Goal: Task Accomplishment & Management: Use online tool/utility

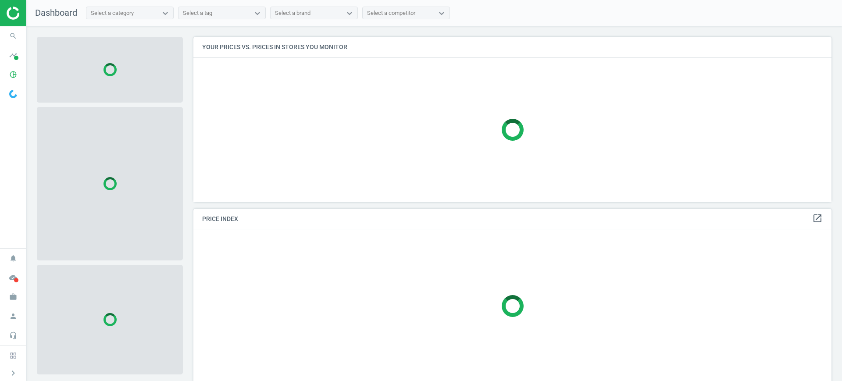
scroll to position [182, 647]
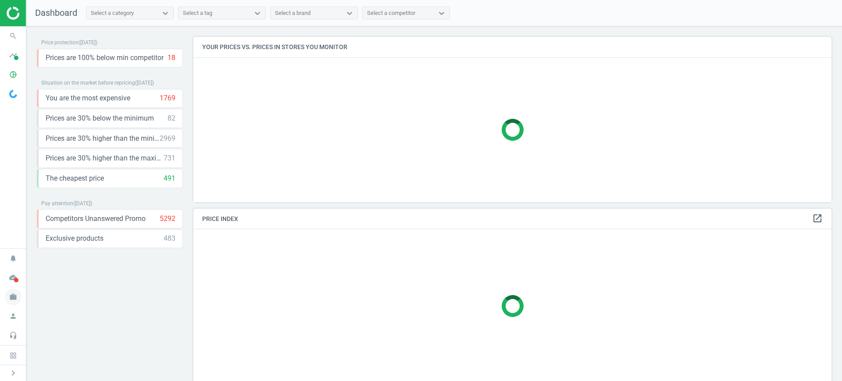
click at [13, 302] on icon "work" at bounding box center [13, 297] width 17 height 17
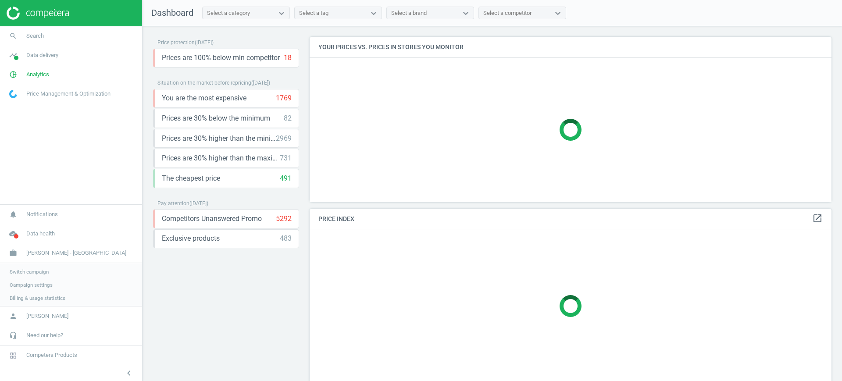
scroll to position [182, 531]
click at [18, 272] on span "Switch campaign" at bounding box center [29, 270] width 39 height 7
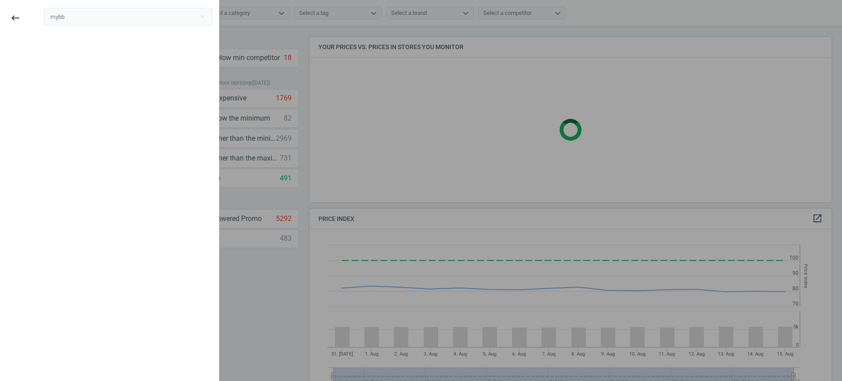
scroll to position [191, 531]
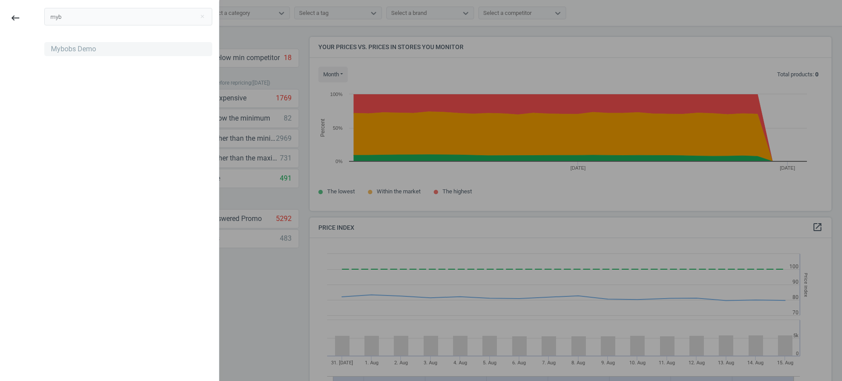
type input "myb"
click at [80, 46] on div "Mybobs Demo" at bounding box center [73, 49] width 45 height 10
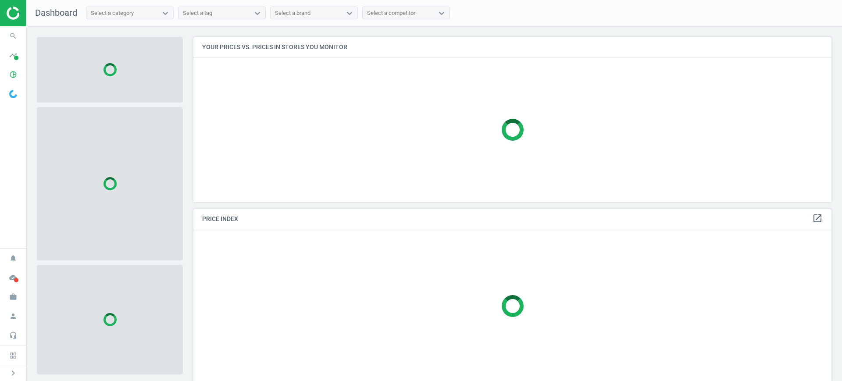
scroll to position [182, 647]
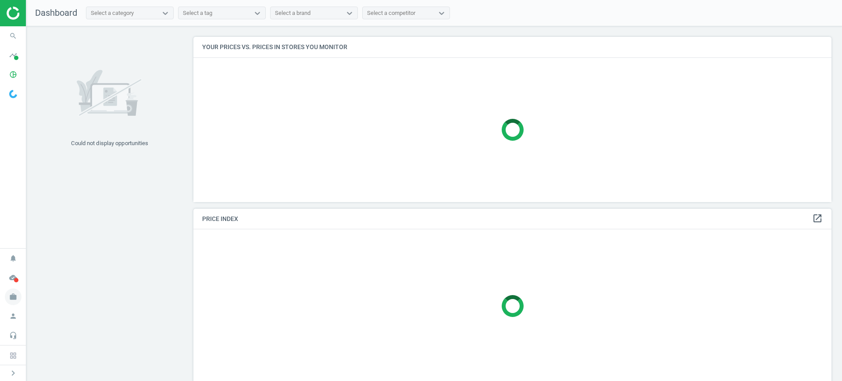
click at [1, 295] on span "work" at bounding box center [13, 296] width 26 height 19
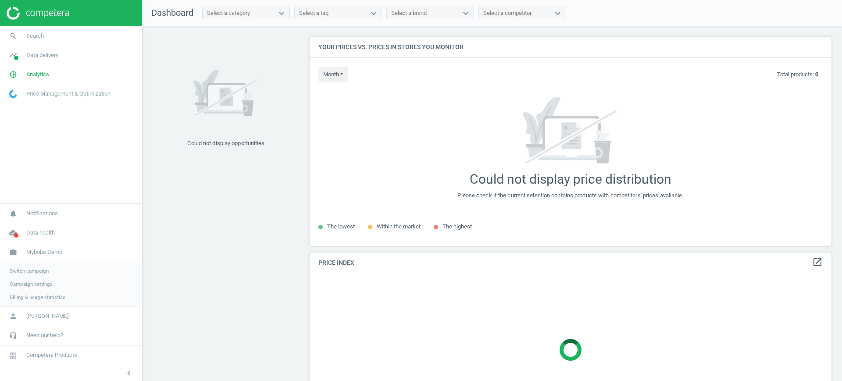
scroll to position [226, 531]
click at [38, 75] on span "Analytics" at bounding box center [37, 75] width 23 height 8
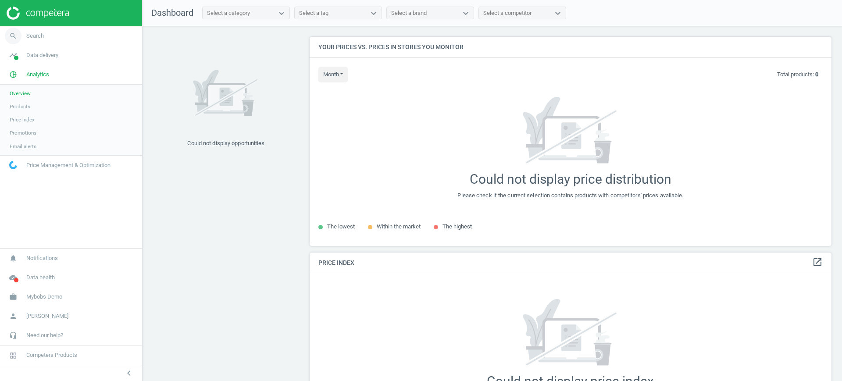
click at [32, 40] on link "search Search" at bounding box center [71, 35] width 142 height 19
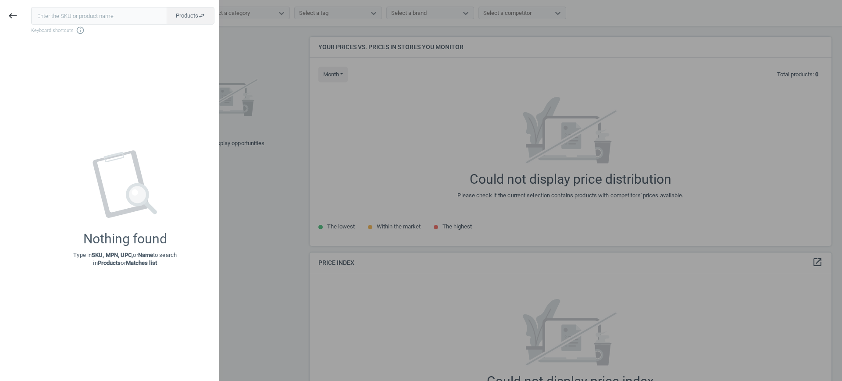
click at [367, 84] on div at bounding box center [421, 190] width 842 height 381
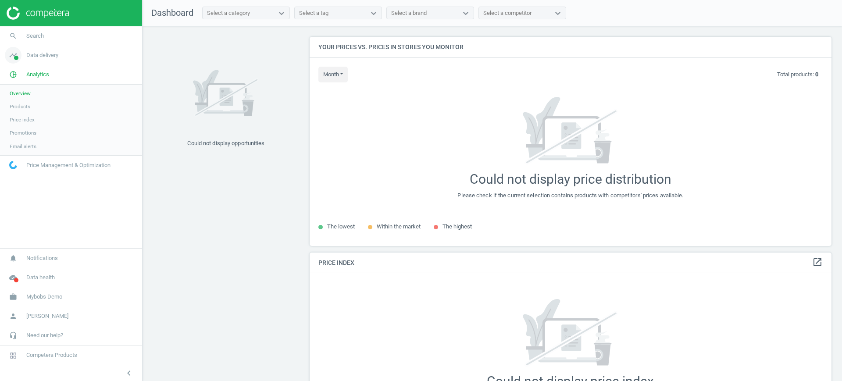
click at [43, 50] on link "timeline Data delivery" at bounding box center [71, 55] width 142 height 19
click at [24, 121] on link "Stores" at bounding box center [71, 127] width 142 height 13
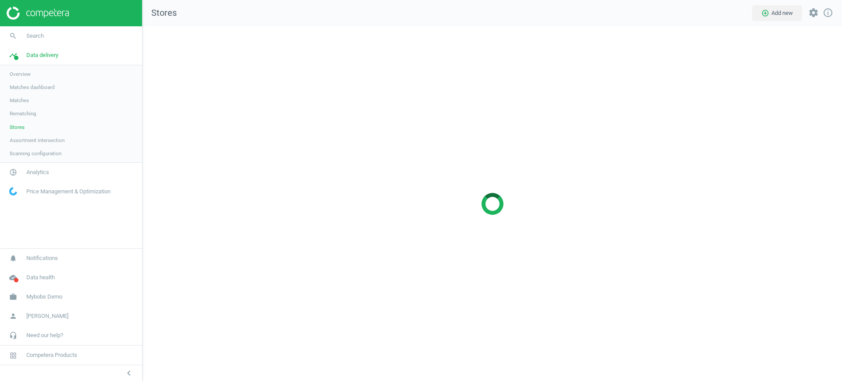
scroll to position [372, 716]
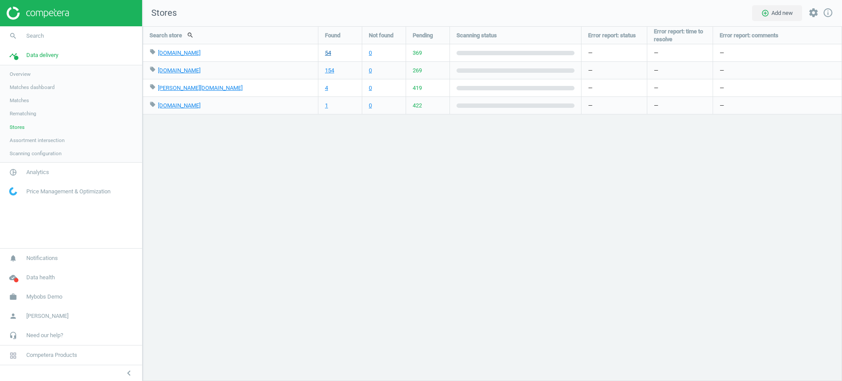
click at [326, 52] on link "54" at bounding box center [328, 53] width 6 height 8
click at [325, 88] on link "4" at bounding box center [326, 88] width 3 height 8
click at [21, 99] on span "Matches" at bounding box center [19, 100] width 19 height 7
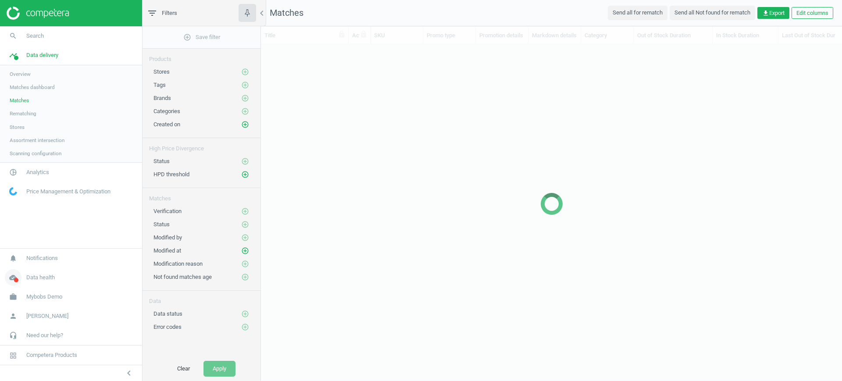
scroll to position [303, 573]
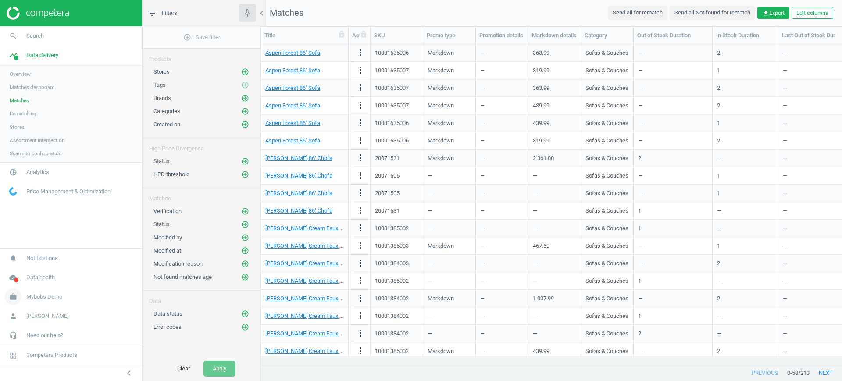
click at [44, 299] on span "Mybobs Demo" at bounding box center [44, 297] width 36 height 8
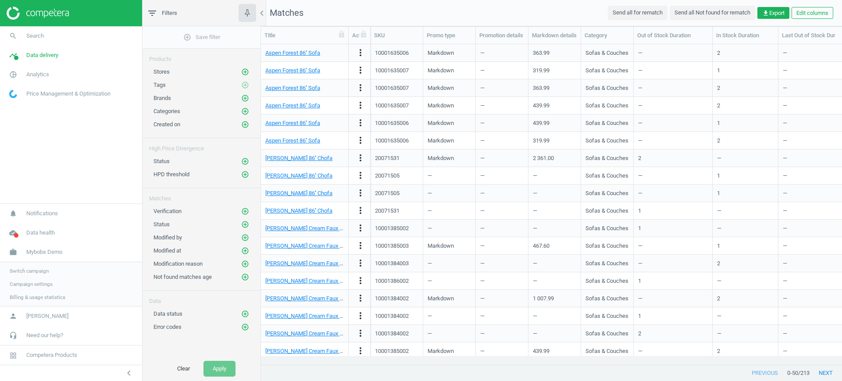
click at [46, 268] on span "Switch campaign" at bounding box center [29, 270] width 39 height 7
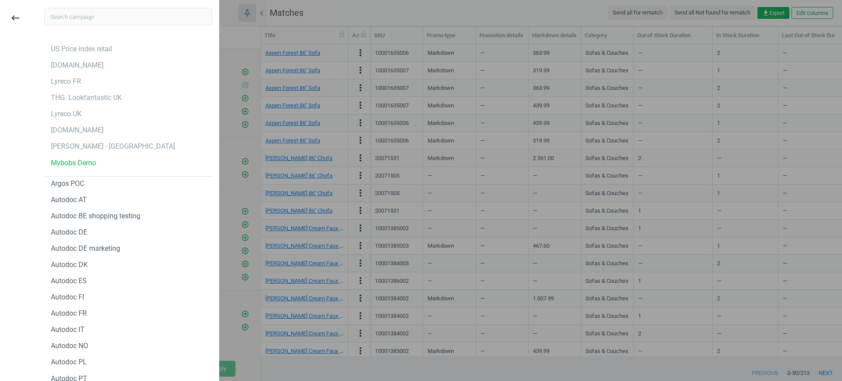
click at [120, 15] on input "text" at bounding box center [128, 17] width 168 height 18
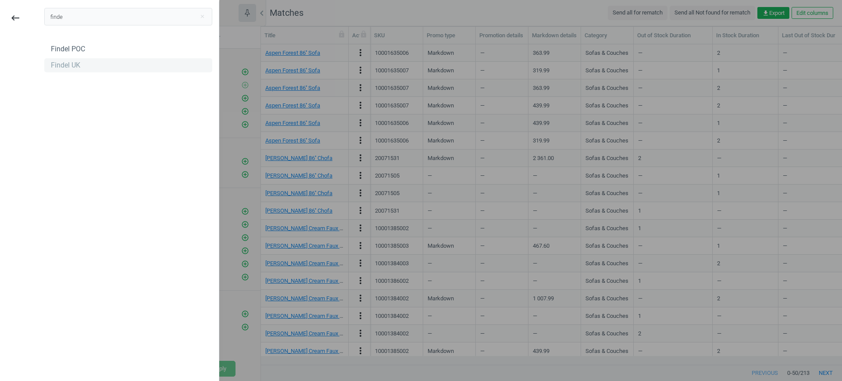
type input "finde"
click at [73, 67] on div "Findel UK" at bounding box center [65, 66] width 29 height 10
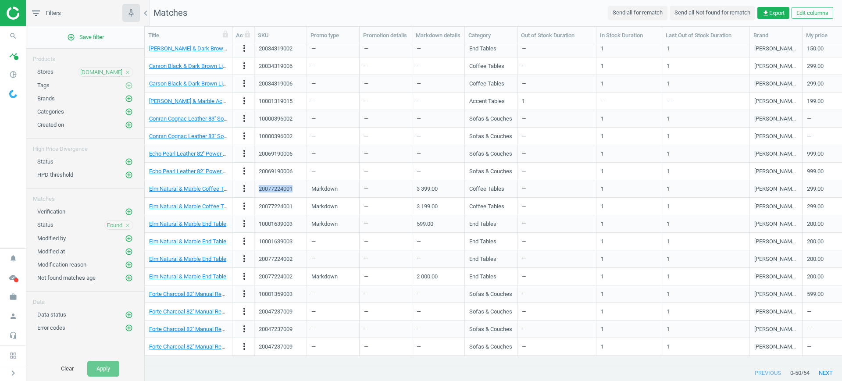
drag, startPoint x: 295, startPoint y: 189, endPoint x: 254, endPoint y: 191, distance: 41.2
click at [254, 191] on div "Elm Natural & Marble Coffee Table more_vert 20077224001 Markdown — 3 399.00 Cof…" at bounding box center [493, 189] width 697 height 18
copy div "20077224001"
click at [15, 72] on icon "pie_chart_outlined" at bounding box center [13, 74] width 17 height 17
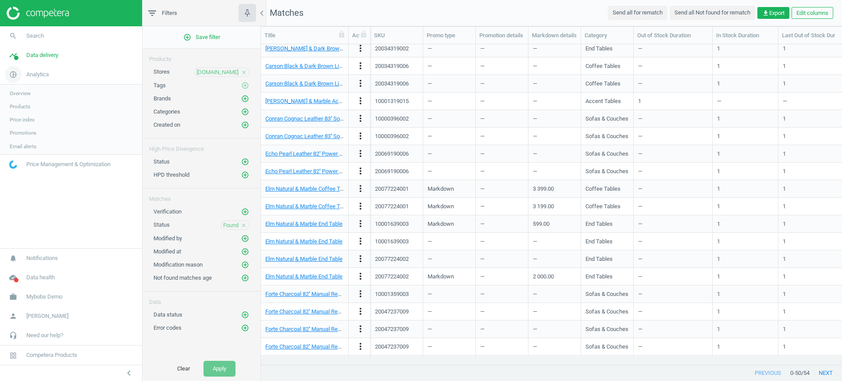
scroll to position [303, 573]
click at [25, 107] on span "Products" at bounding box center [20, 106] width 21 height 7
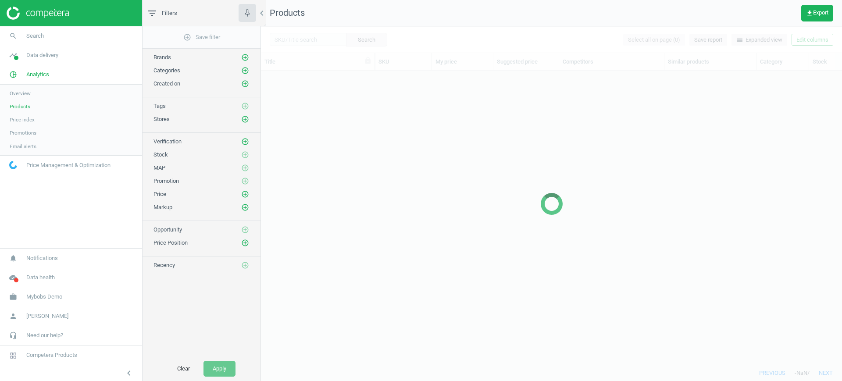
scroll to position [277, 573]
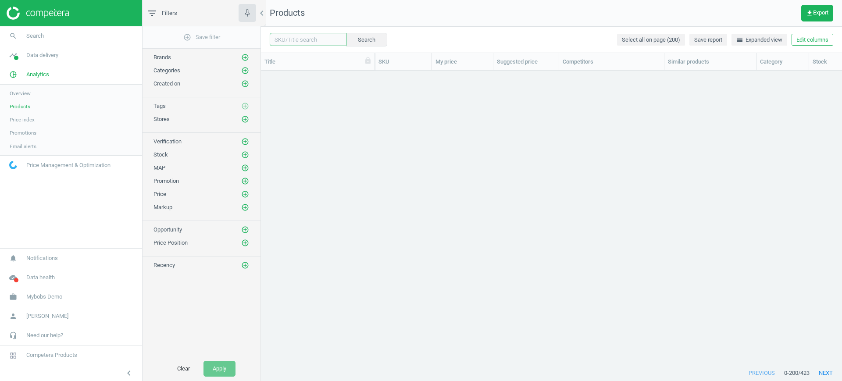
click at [301, 43] on input "text" at bounding box center [308, 39] width 77 height 13
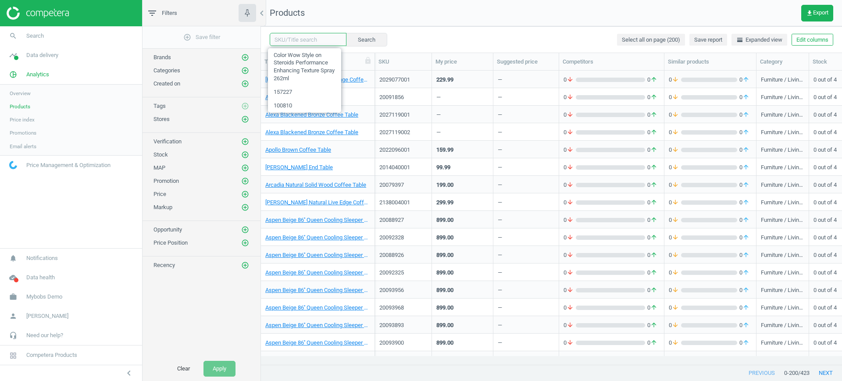
paste input "20077224001"
type input "20077224001"
click at [361, 41] on button "Search" at bounding box center [366, 39] width 41 height 13
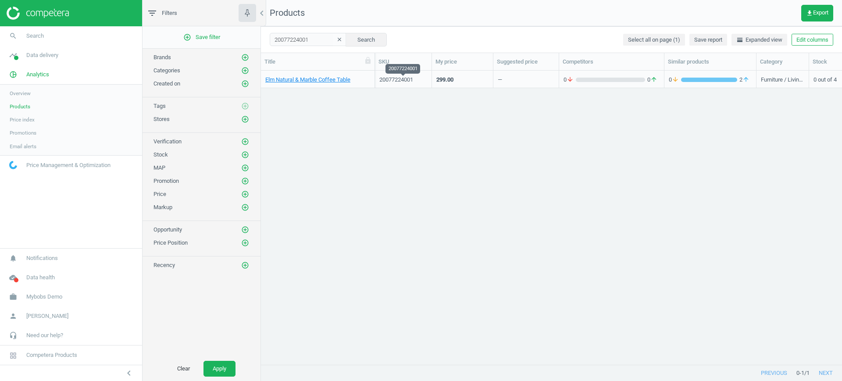
click at [398, 81] on div "20077224001" at bounding box center [403, 80] width 48 height 8
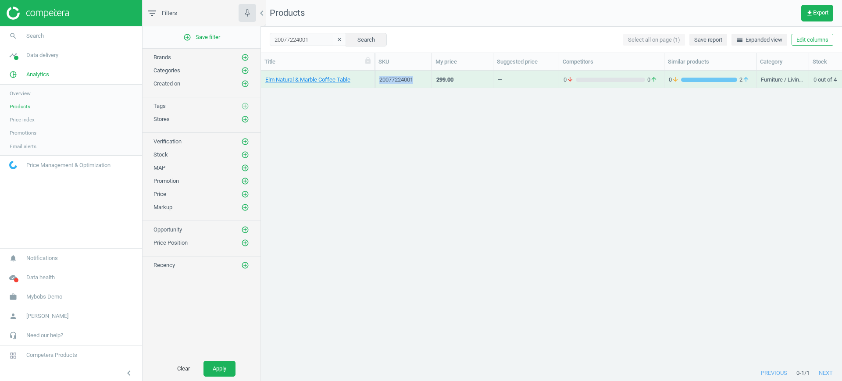
click at [398, 81] on div "20077224001" at bounding box center [403, 80] width 48 height 8
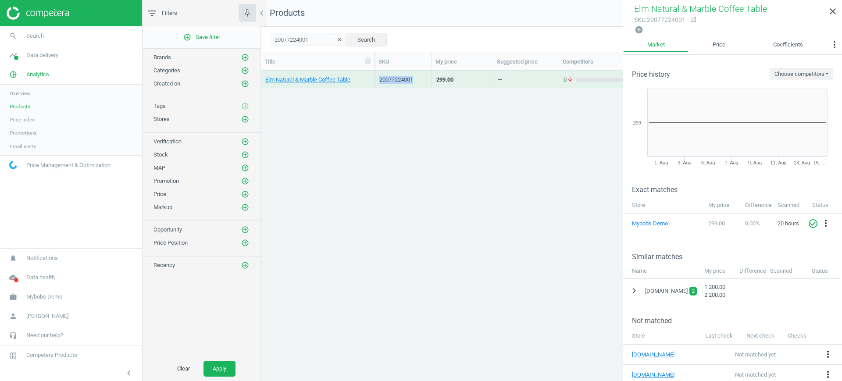
scroll to position [46, 0]
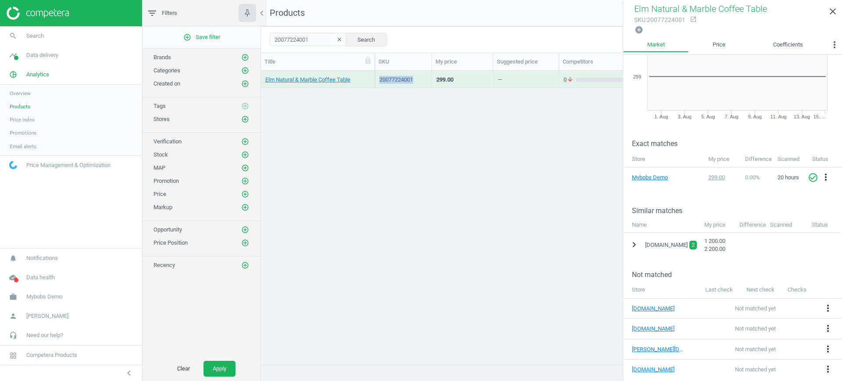
click at [636, 240] on icon "chevron_right" at bounding box center [634, 244] width 11 height 11
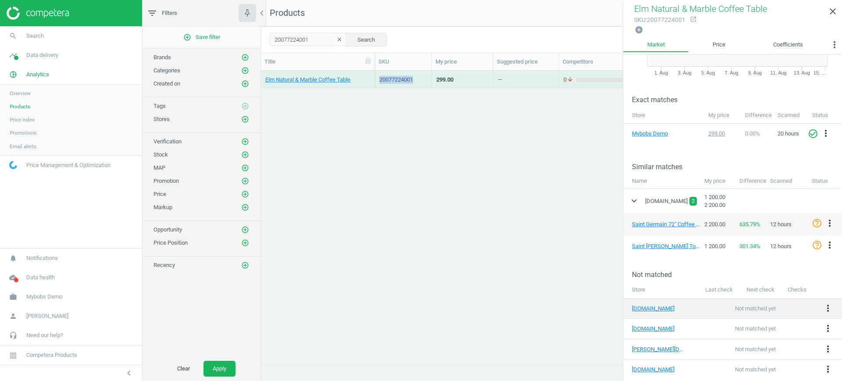
scroll to position [35, 0]
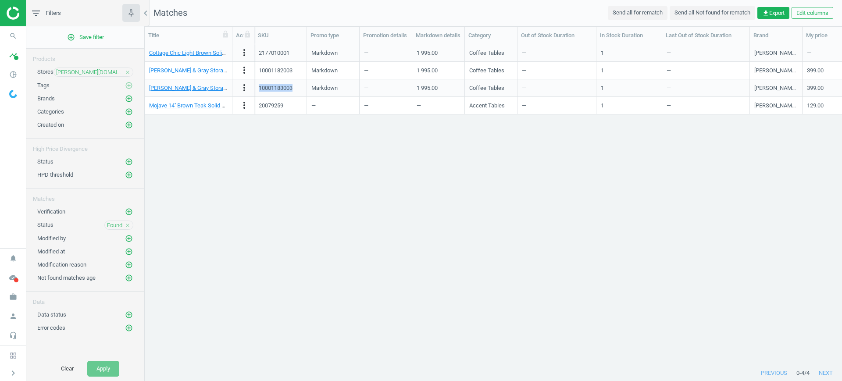
drag, startPoint x: 294, startPoint y: 92, endPoint x: 257, endPoint y: 91, distance: 37.3
click at [257, 91] on div "10001183003" at bounding box center [280, 88] width 53 height 18
copy div "10001183003"
click at [9, 75] on icon "pie_chart_outlined" at bounding box center [13, 74] width 17 height 17
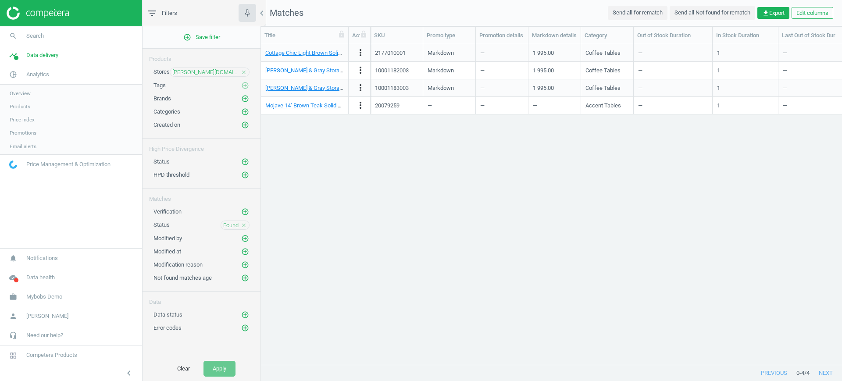
scroll to position [303, 573]
click at [19, 106] on span "Products" at bounding box center [20, 106] width 21 height 7
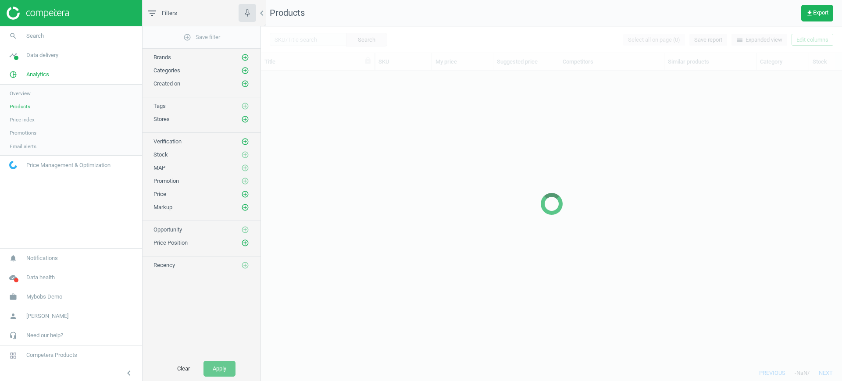
scroll to position [277, 573]
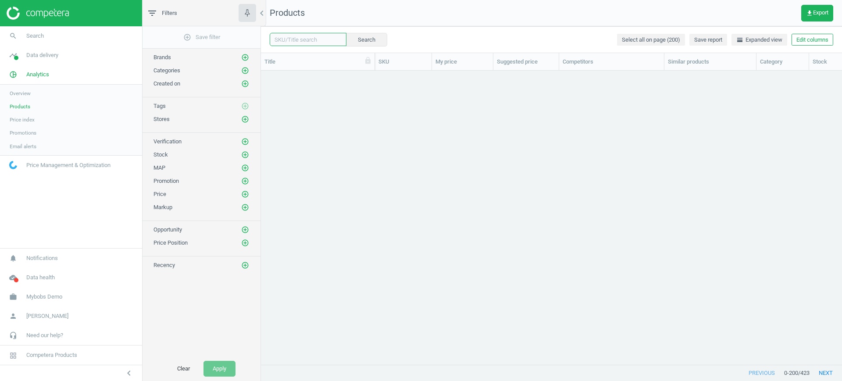
click at [308, 38] on input "text" at bounding box center [308, 39] width 77 height 13
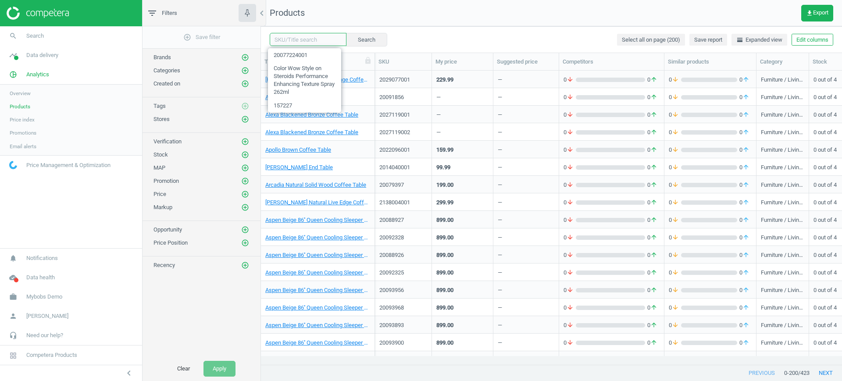
paste input "10001183003"
type input "10001183003"
click at [352, 38] on button "Search" at bounding box center [366, 39] width 41 height 13
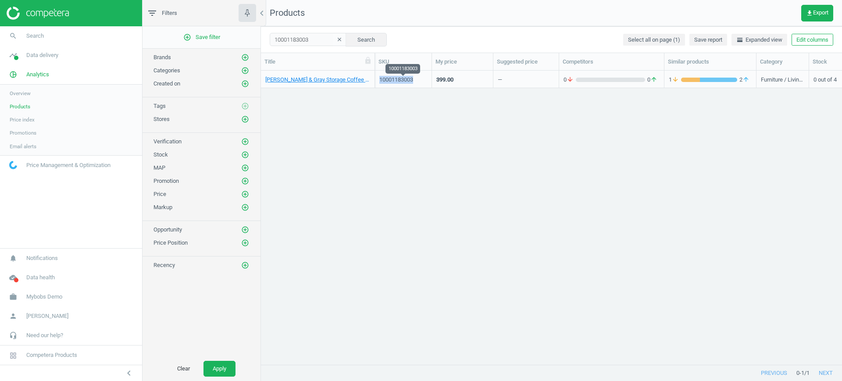
click at [408, 76] on div "10001183003" at bounding box center [403, 80] width 48 height 8
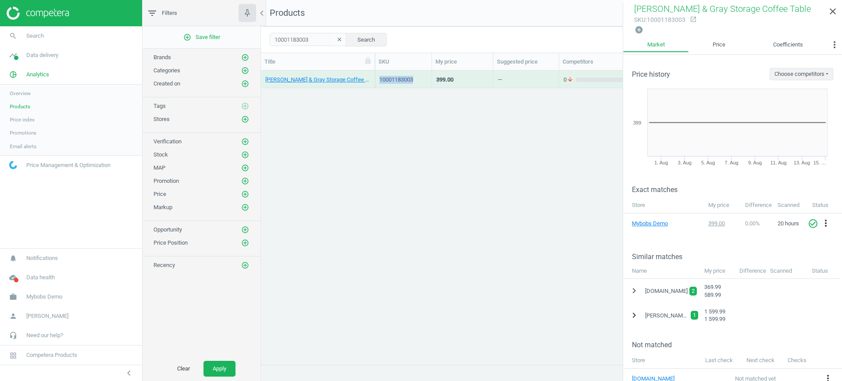
click at [635, 312] on icon "chevron_right" at bounding box center [634, 315] width 11 height 11
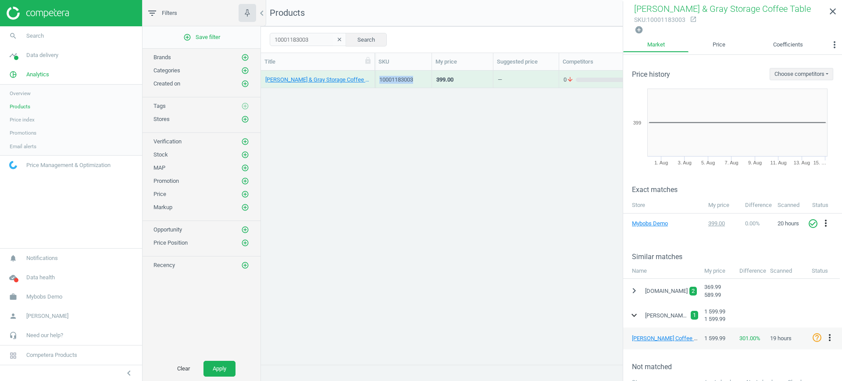
click at [635, 312] on icon "expand_more" at bounding box center [634, 315] width 11 height 11
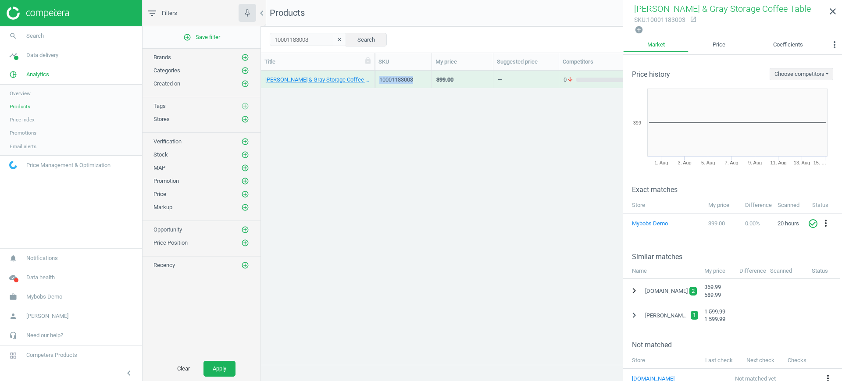
click at [636, 290] on icon "chevron_right" at bounding box center [634, 290] width 11 height 11
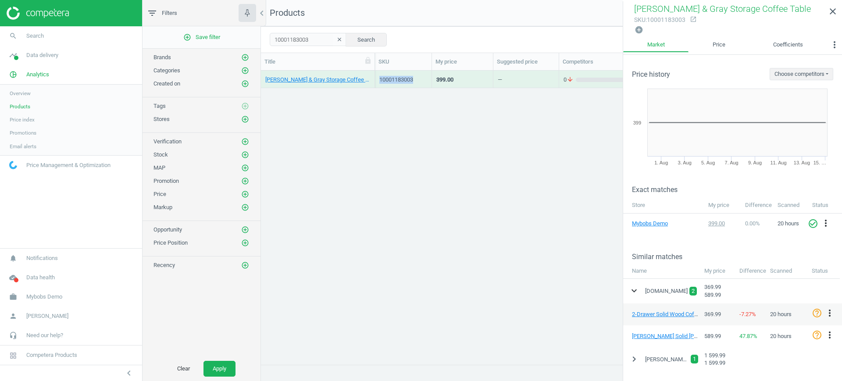
click at [636, 290] on icon "expand_more" at bounding box center [634, 290] width 11 height 11
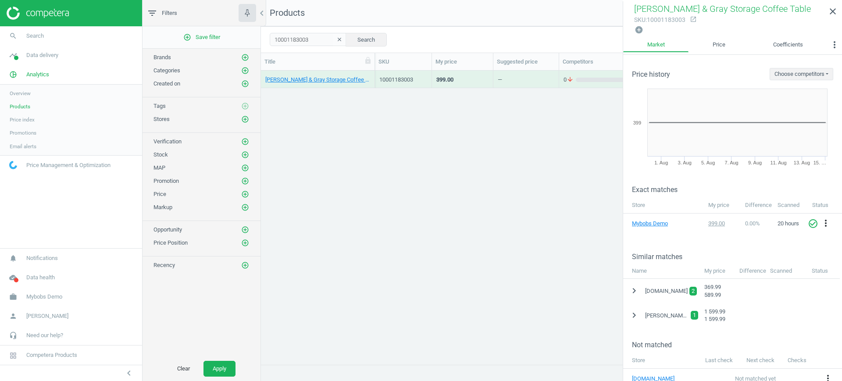
click at [436, 143] on div "Laurel White & Gray Storage Coffee Table 10001183003 399.00 — 0 arrow_downward …" at bounding box center [551, 213] width 581 height 285
click at [838, 11] on link "close" at bounding box center [832, 11] width 18 height 19
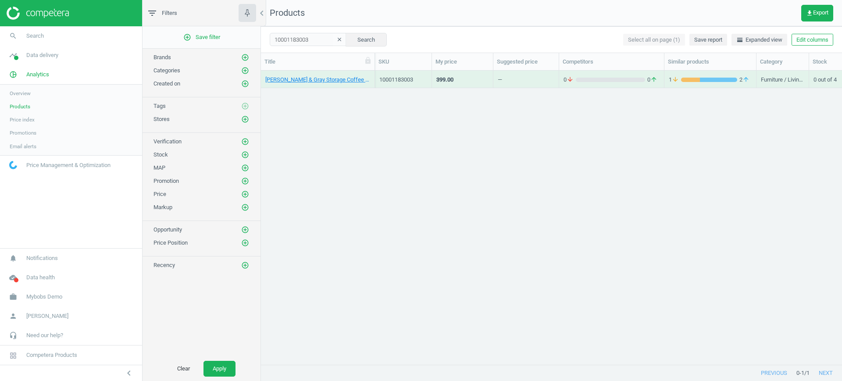
click at [336, 40] on icon "clear" at bounding box center [339, 39] width 6 height 6
click at [821, 13] on span "get_app Export" at bounding box center [817, 13] width 22 height 7
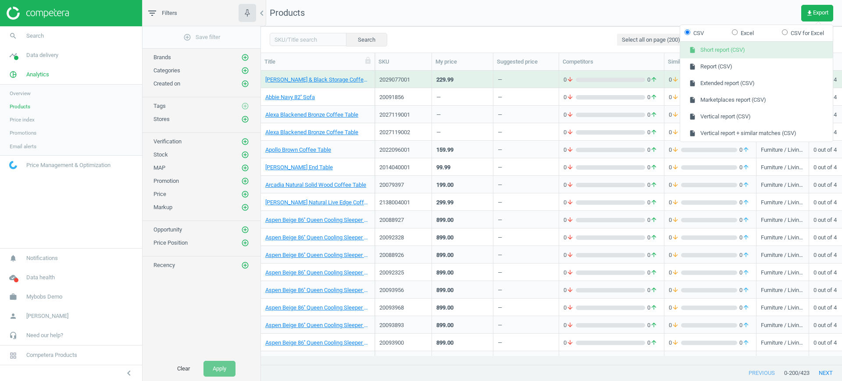
click at [726, 53] on button "insert_drive_file Short report (CSV)" at bounding box center [756, 50] width 153 height 17
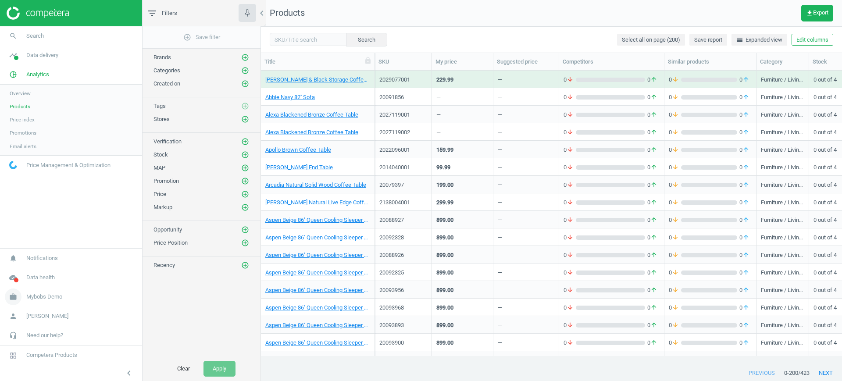
click at [22, 297] on span "work" at bounding box center [13, 296] width 26 height 19
click at [25, 282] on span "Campaign settings" at bounding box center [31, 284] width 43 height 7
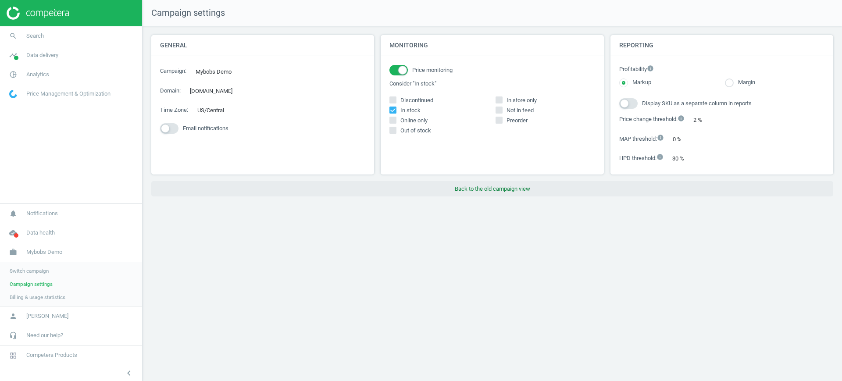
click at [472, 185] on button "Back to the old campaign view" at bounding box center [492, 189] width 682 height 16
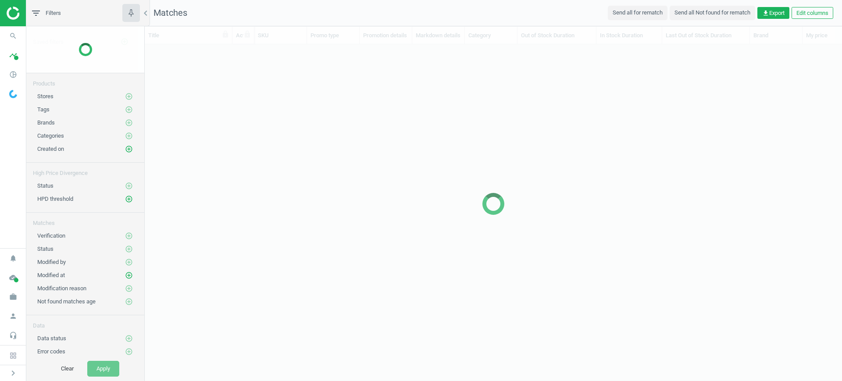
scroll to position [303, 689]
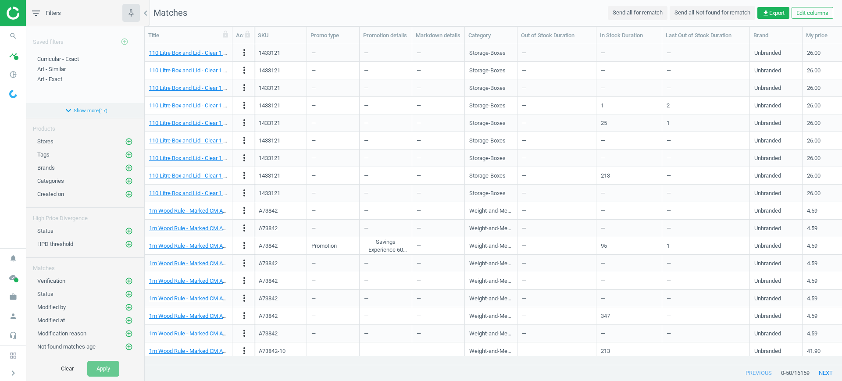
click at [80, 108] on button "expand_more Show more ( 17 )" at bounding box center [85, 110] width 118 height 15
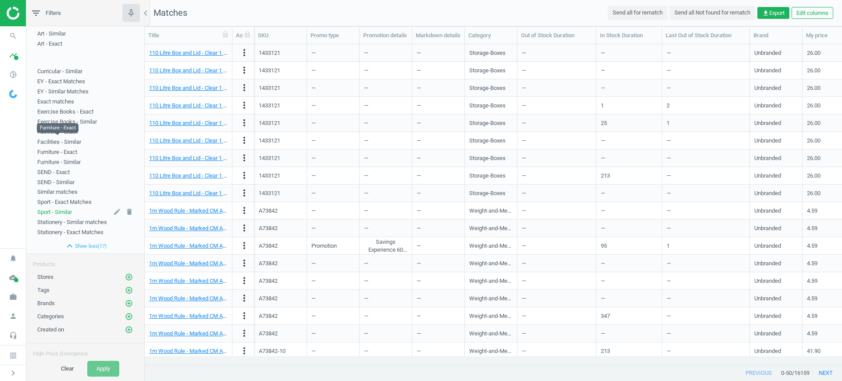
scroll to position [55, 0]
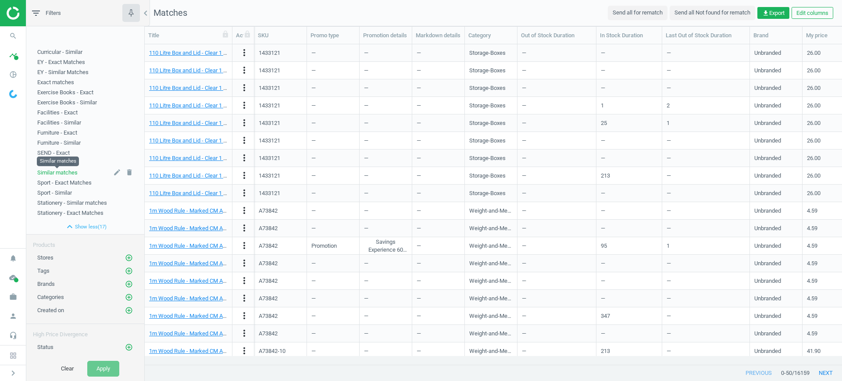
click at [58, 173] on span "Similar matches" at bounding box center [57, 172] width 40 height 7
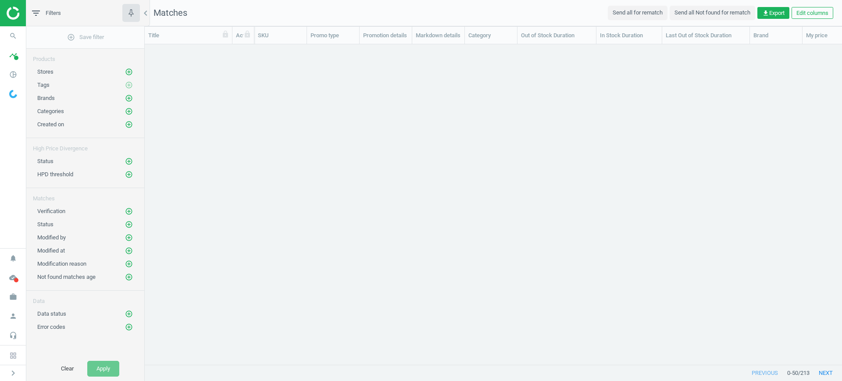
scroll to position [9, 9]
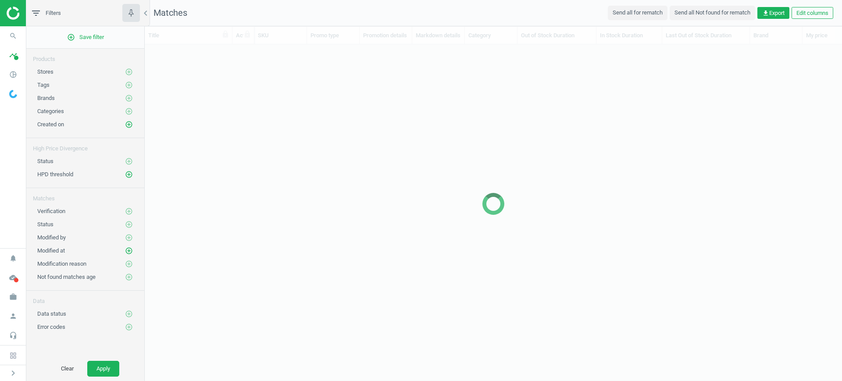
scroll to position [9, 9]
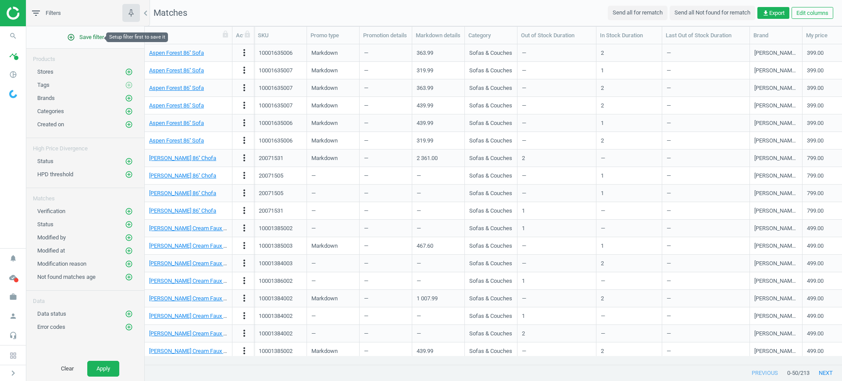
click at [91, 35] on span "add_circle_outline Save filter" at bounding box center [85, 37] width 37 height 8
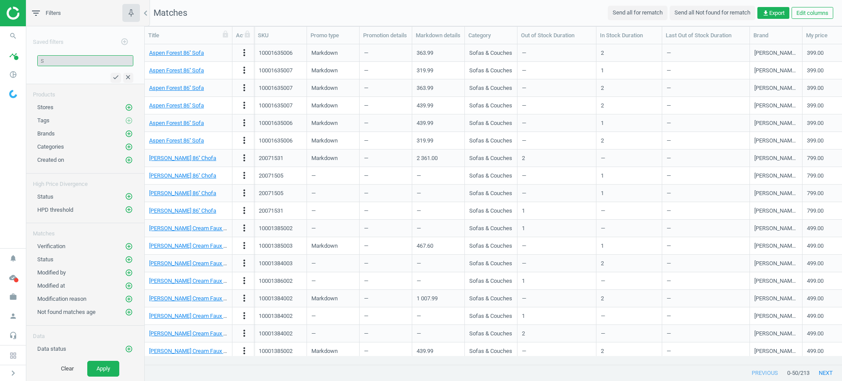
paste input "imilar matches only"
type input "Similar matches only"
click at [112, 78] on icon "check" at bounding box center [115, 77] width 7 height 7
click at [6, 60] on span "timeline" at bounding box center [13, 55] width 26 height 19
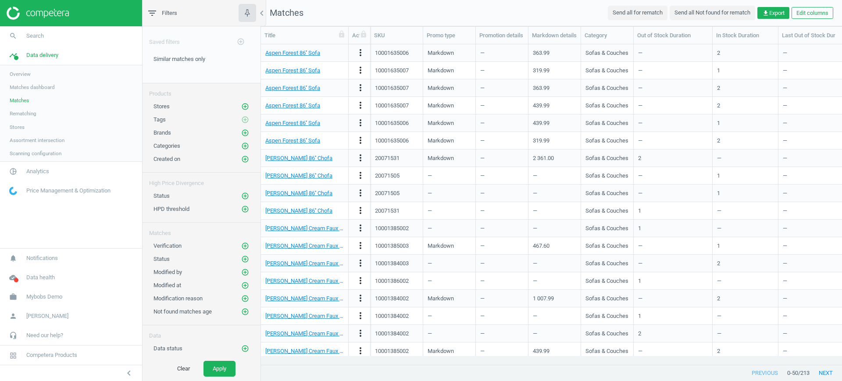
scroll to position [303, 573]
click at [18, 127] on span "Stores" at bounding box center [17, 127] width 15 height 7
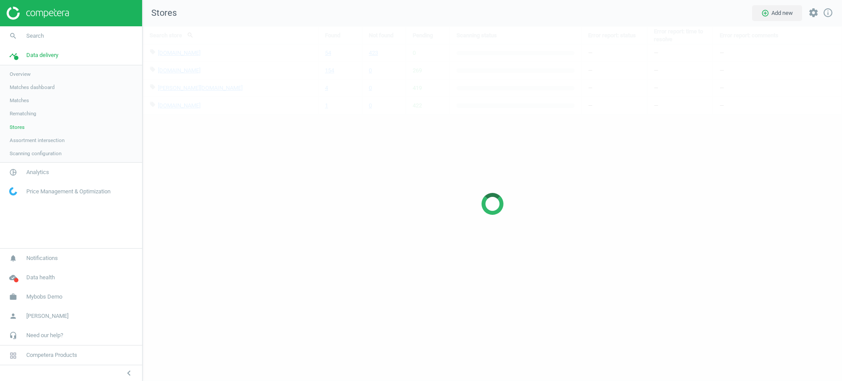
scroll to position [372, 716]
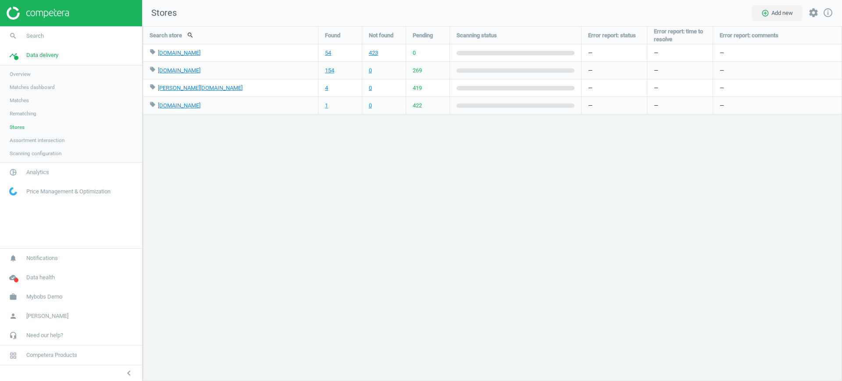
click at [30, 103] on link "Matches" at bounding box center [71, 100] width 142 height 13
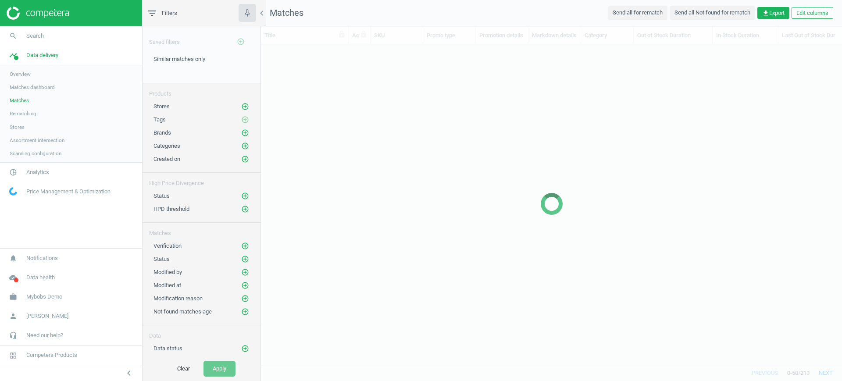
scroll to position [303, 573]
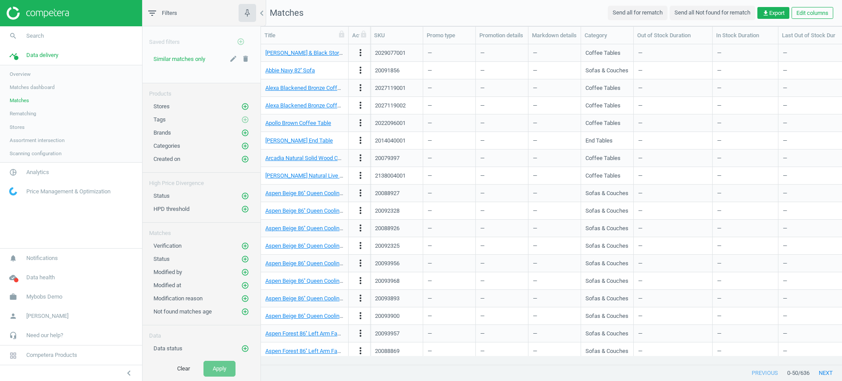
click at [183, 62] on div "Similar matches only" at bounding box center [179, 59] width 52 height 8
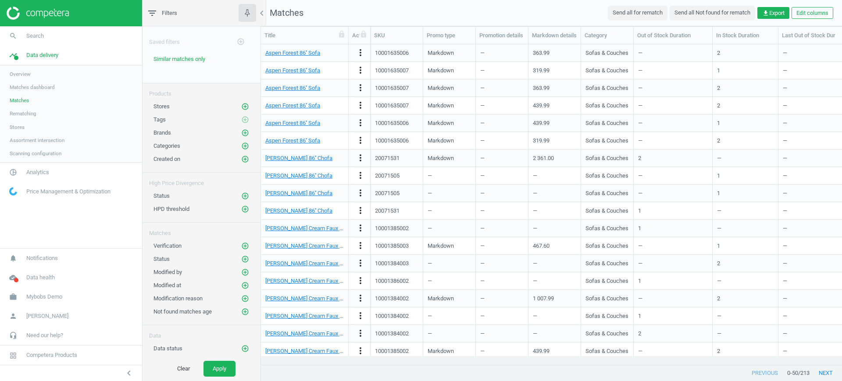
click at [28, 121] on link "Stores" at bounding box center [71, 127] width 142 height 13
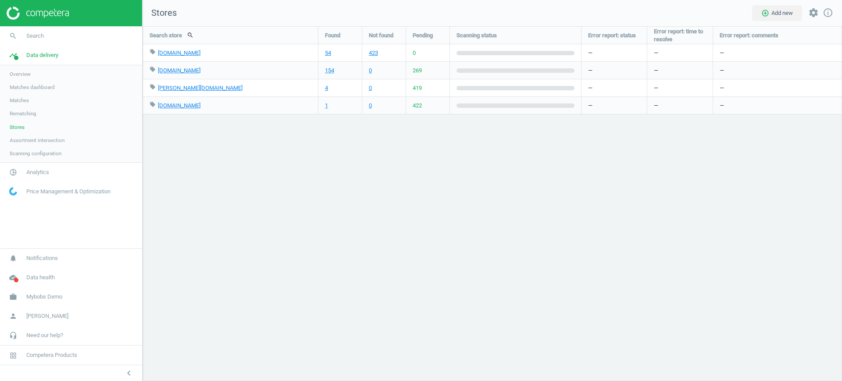
scroll to position [372, 716]
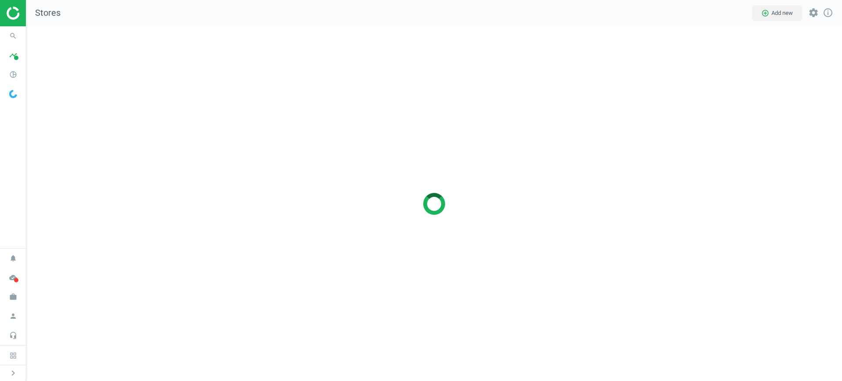
scroll to position [372, 833]
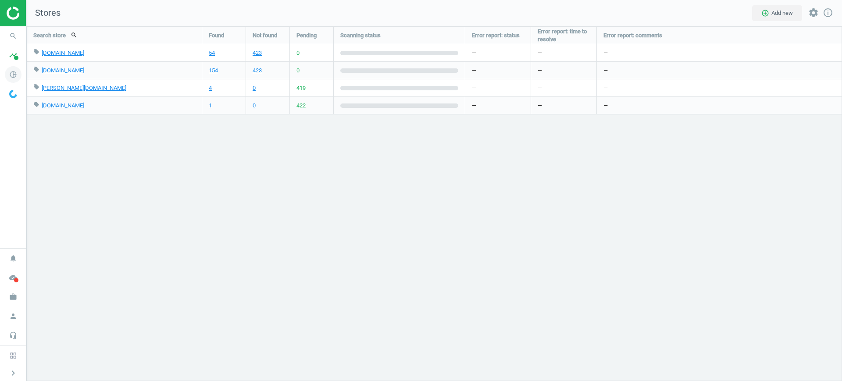
click at [7, 78] on icon "pie_chart_outlined" at bounding box center [13, 74] width 17 height 17
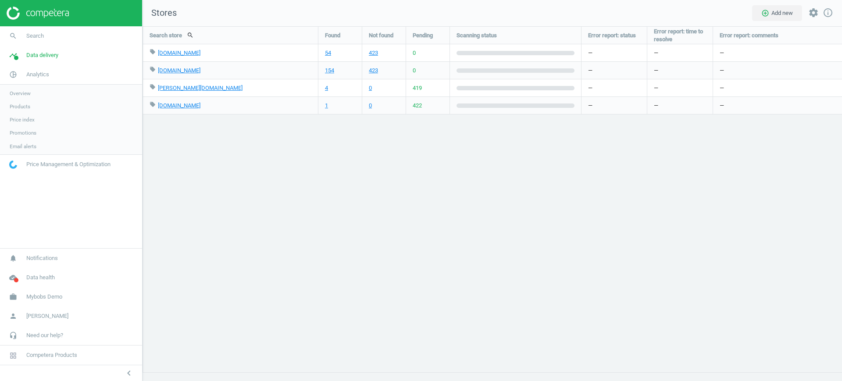
scroll to position [4, 4]
click at [14, 103] on span "Products" at bounding box center [20, 106] width 21 height 7
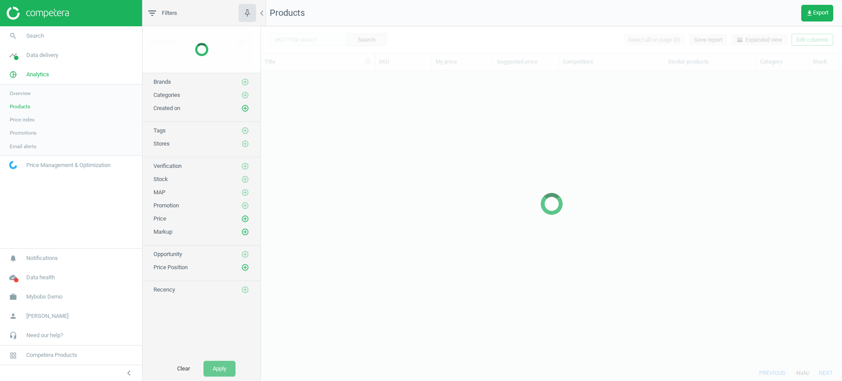
scroll to position [277, 573]
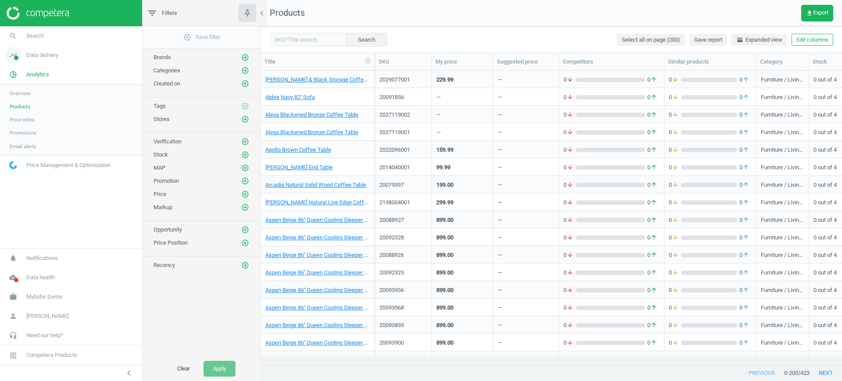
click at [31, 59] on span "Data delivery" at bounding box center [42, 55] width 32 height 8
click at [21, 143] on span "Assortment intersection" at bounding box center [37, 140] width 55 height 7
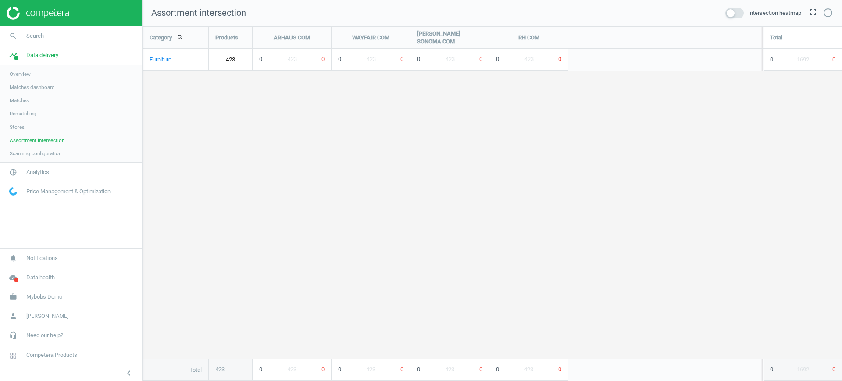
scroll to position [372, 716]
click at [22, 100] on span "Matches" at bounding box center [19, 100] width 19 height 7
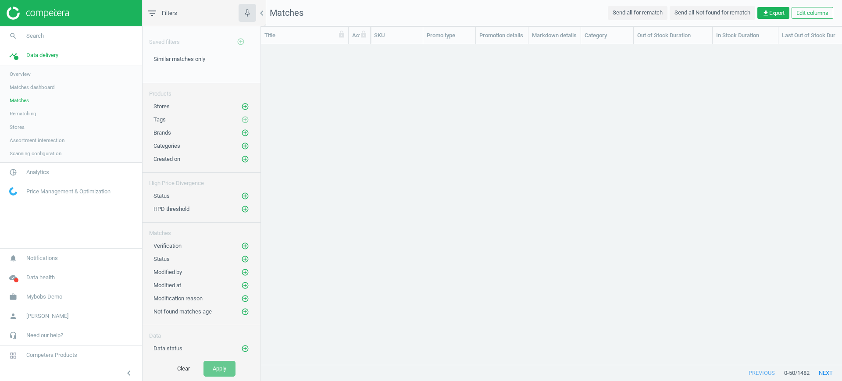
scroll to position [303, 573]
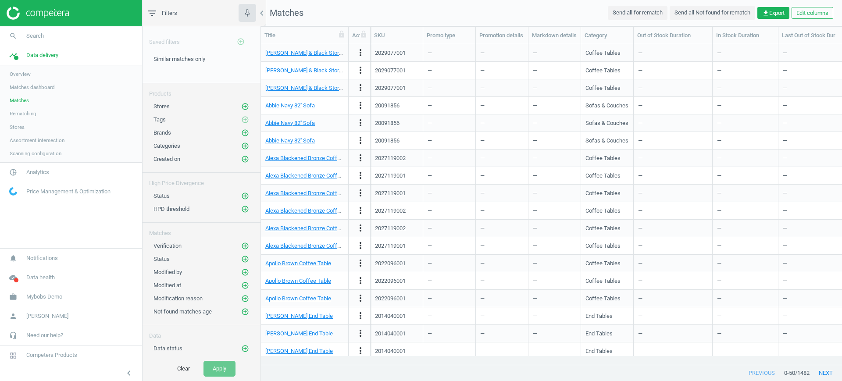
click at [24, 126] on link "Stores" at bounding box center [71, 127] width 142 height 13
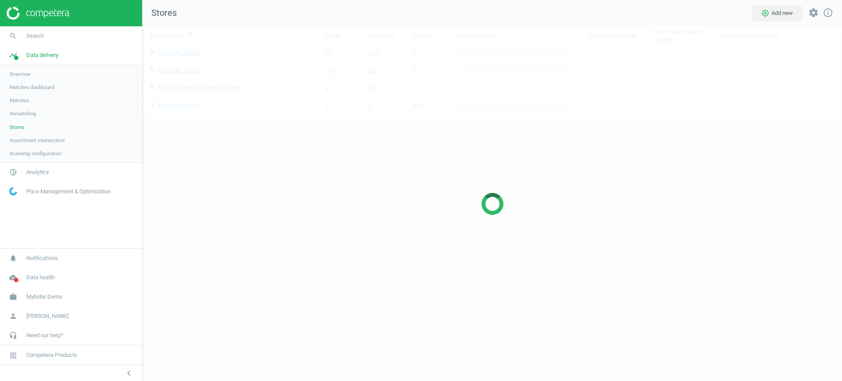
scroll to position [372, 716]
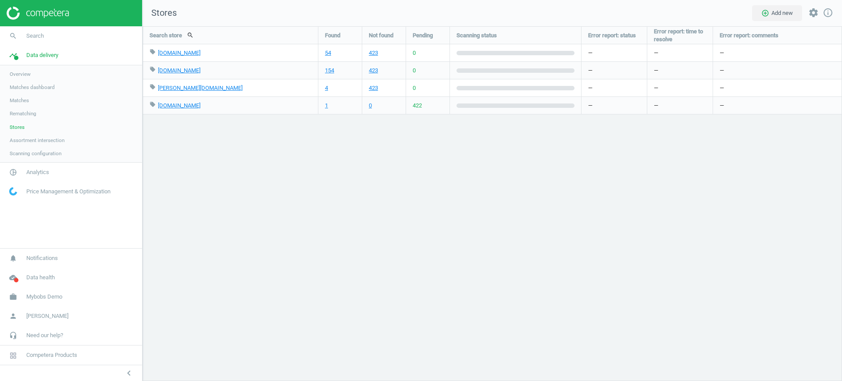
click at [21, 99] on span "Matches" at bounding box center [19, 100] width 19 height 7
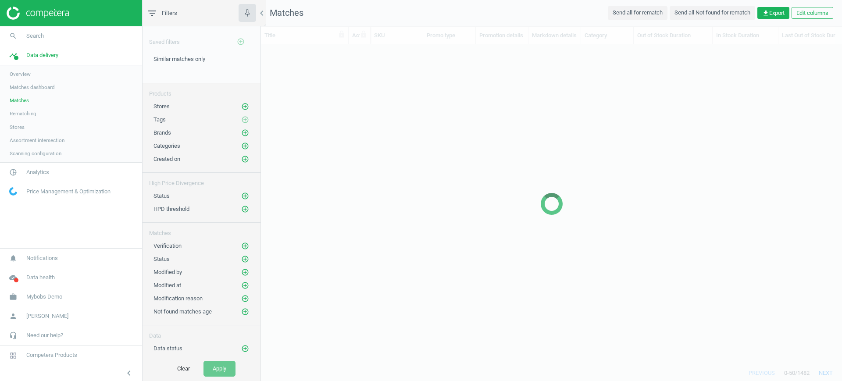
scroll to position [303, 573]
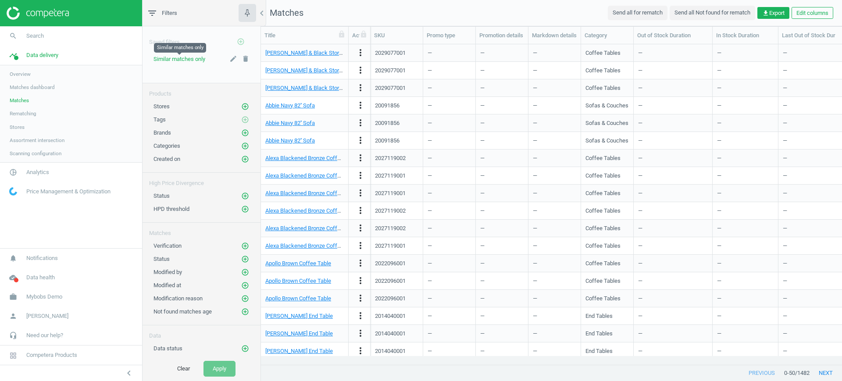
click at [166, 61] on span "Similar matches only" at bounding box center [179, 59] width 52 height 7
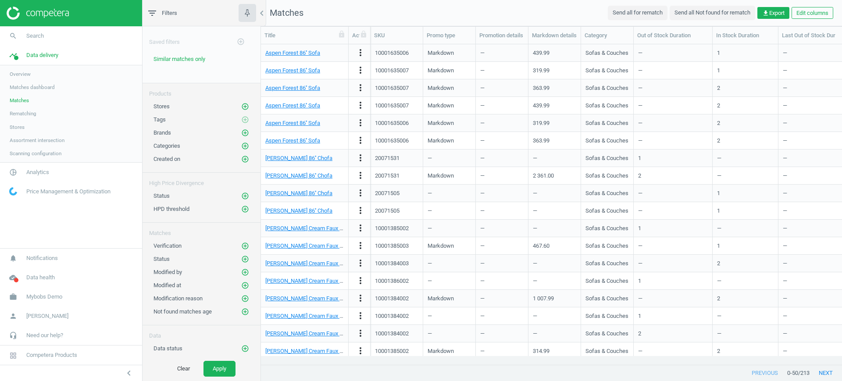
click at [9, 130] on link "Stores" at bounding box center [71, 127] width 142 height 13
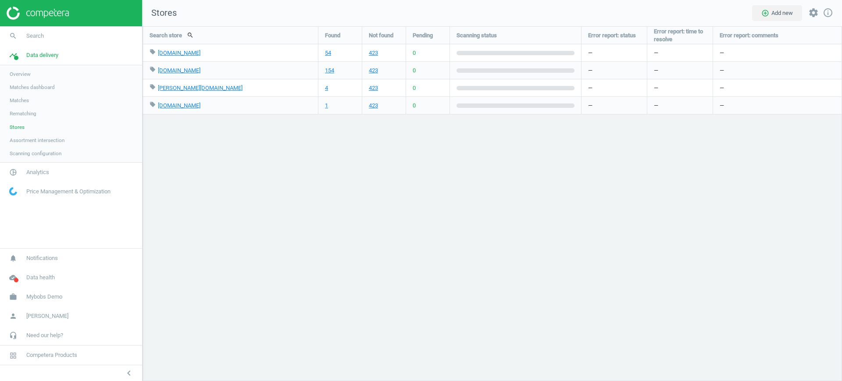
scroll to position [372, 716]
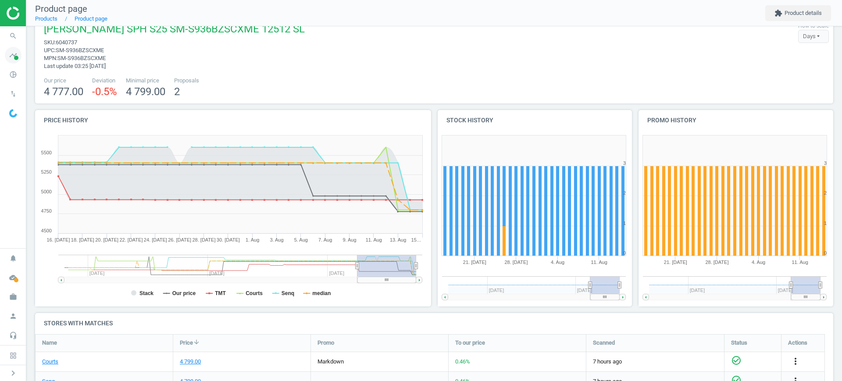
click at [20, 57] on icon "timeline" at bounding box center [13, 55] width 17 height 17
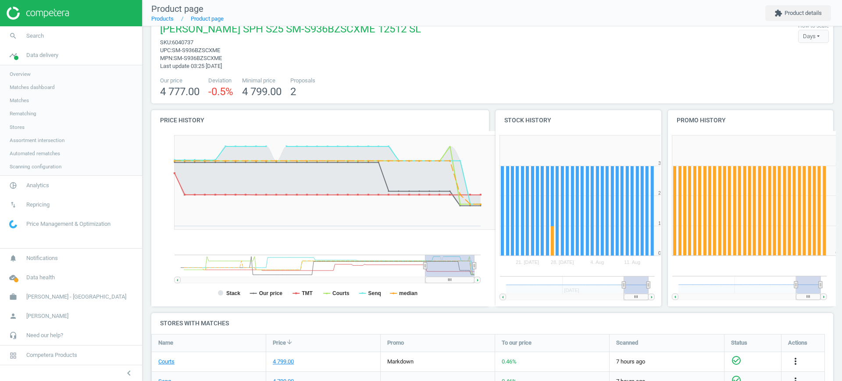
scroll to position [133, 691]
click at [25, 124] on link "Stores" at bounding box center [71, 127] width 142 height 13
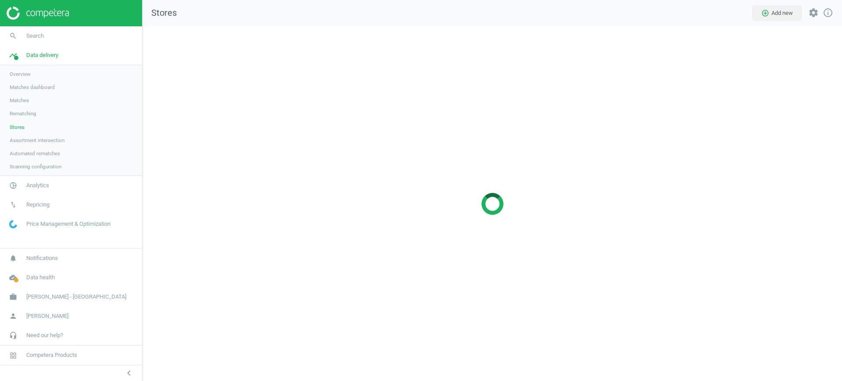
scroll to position [372, 716]
